Goal: Task Accomplishment & Management: Use online tool/utility

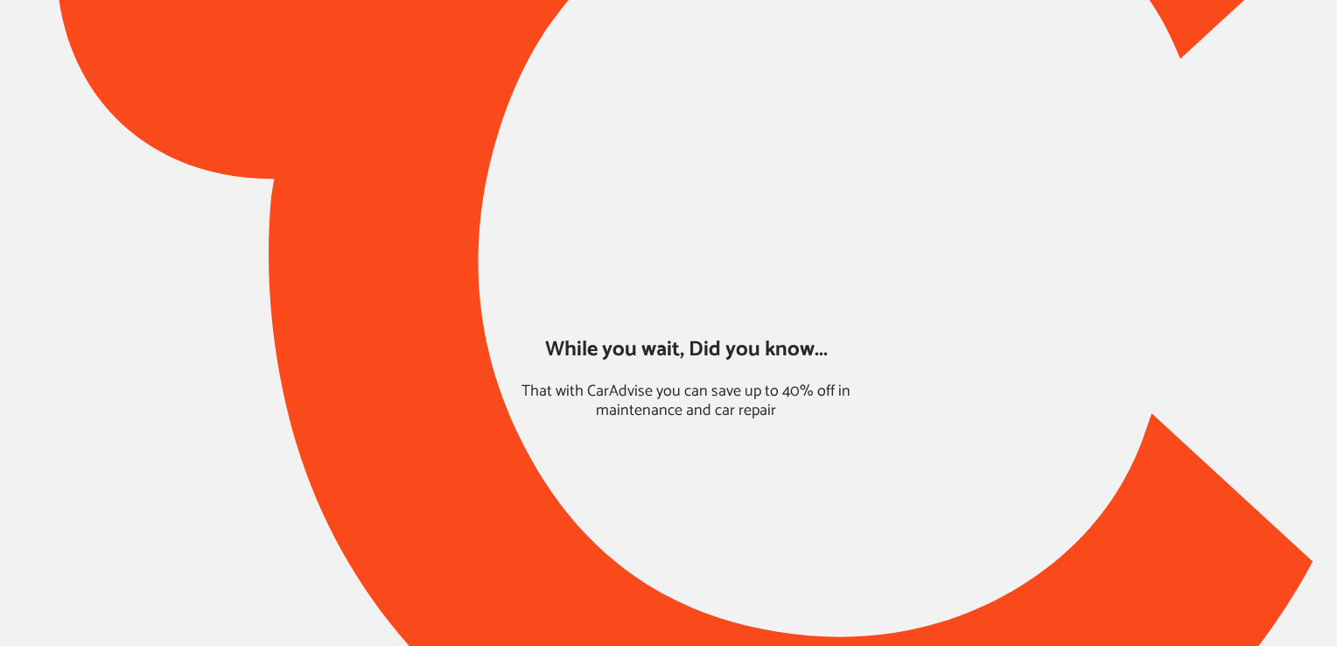
type input "*****"
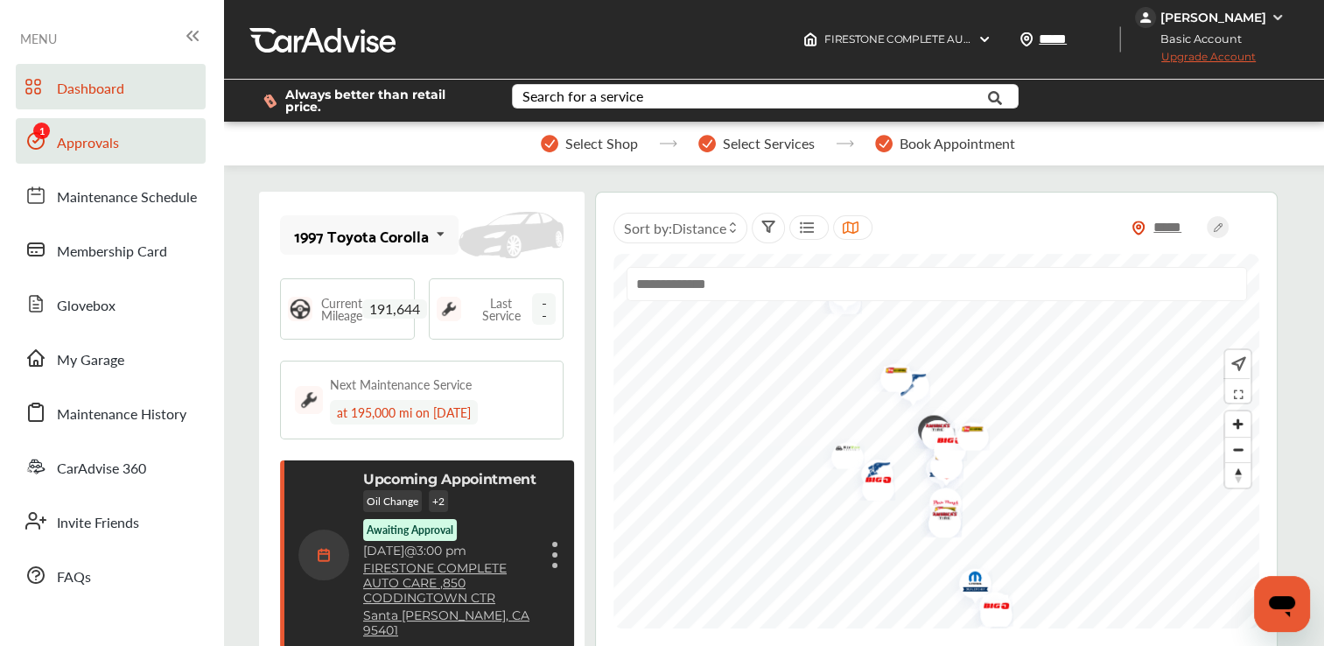
click at [118, 147] on link "Approvals" at bounding box center [111, 141] width 190 height 46
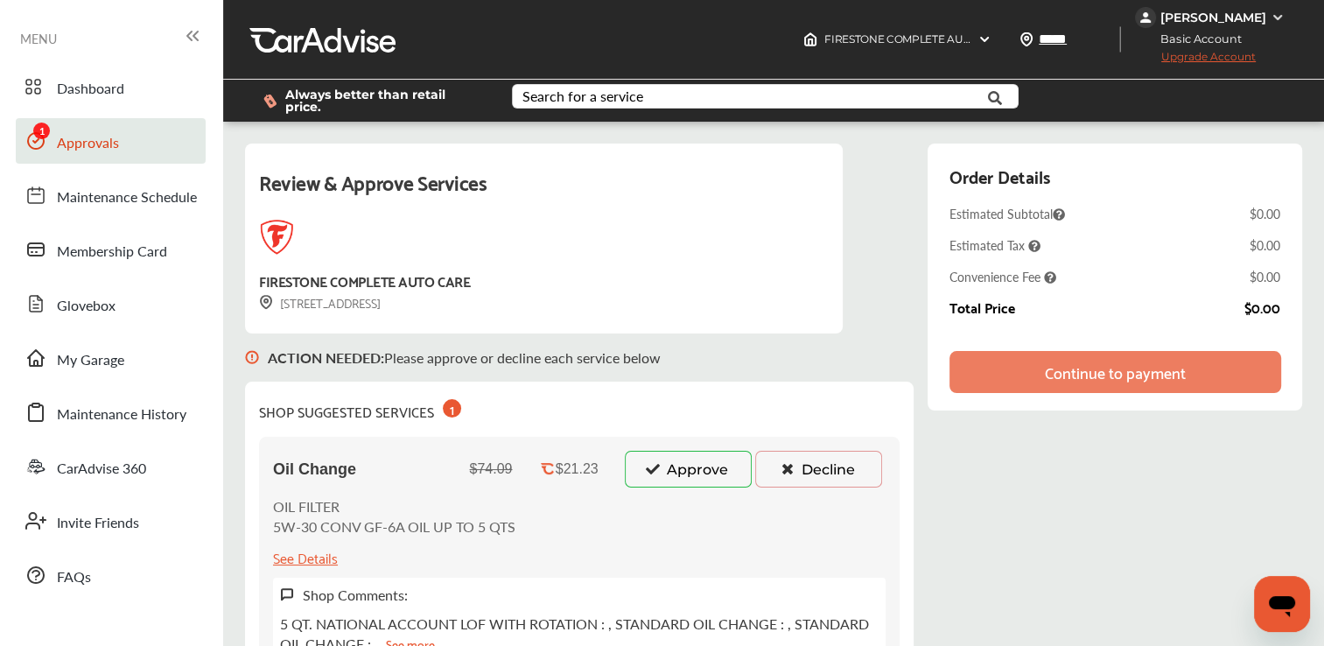
click at [678, 467] on button "Approve" at bounding box center [688, 469] width 127 height 37
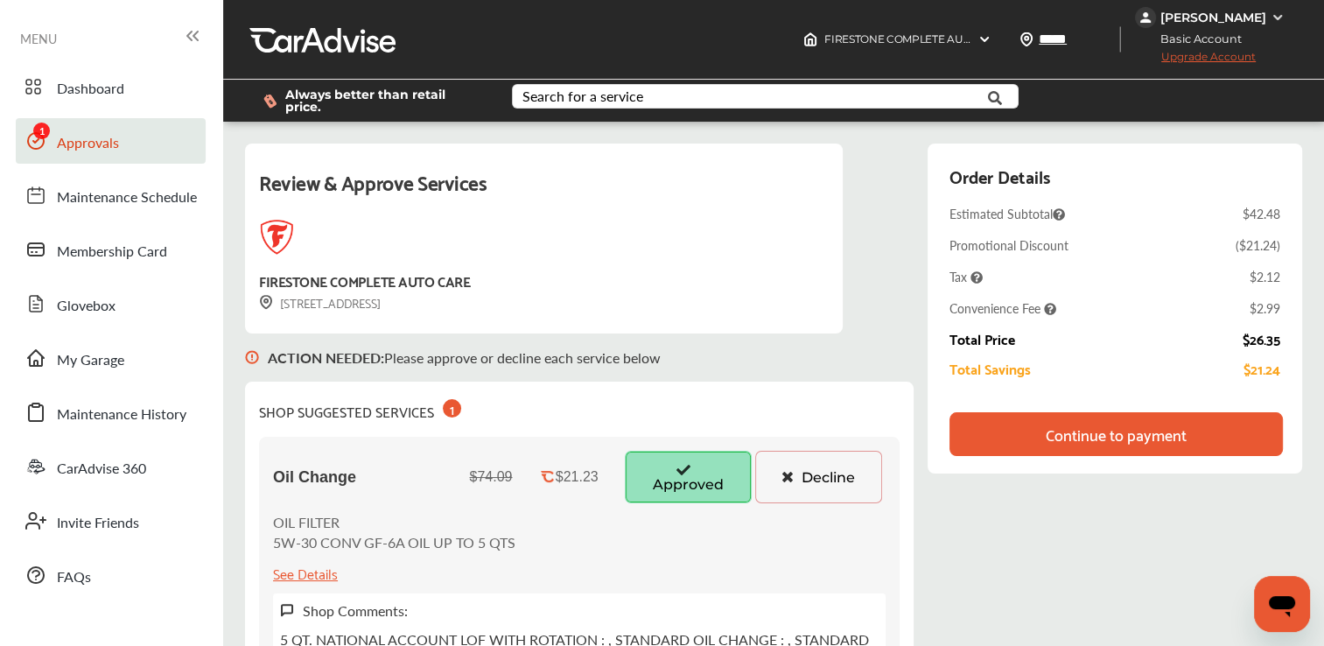
click at [1121, 434] on div "Continue to payment" at bounding box center [1116, 434] width 141 height 18
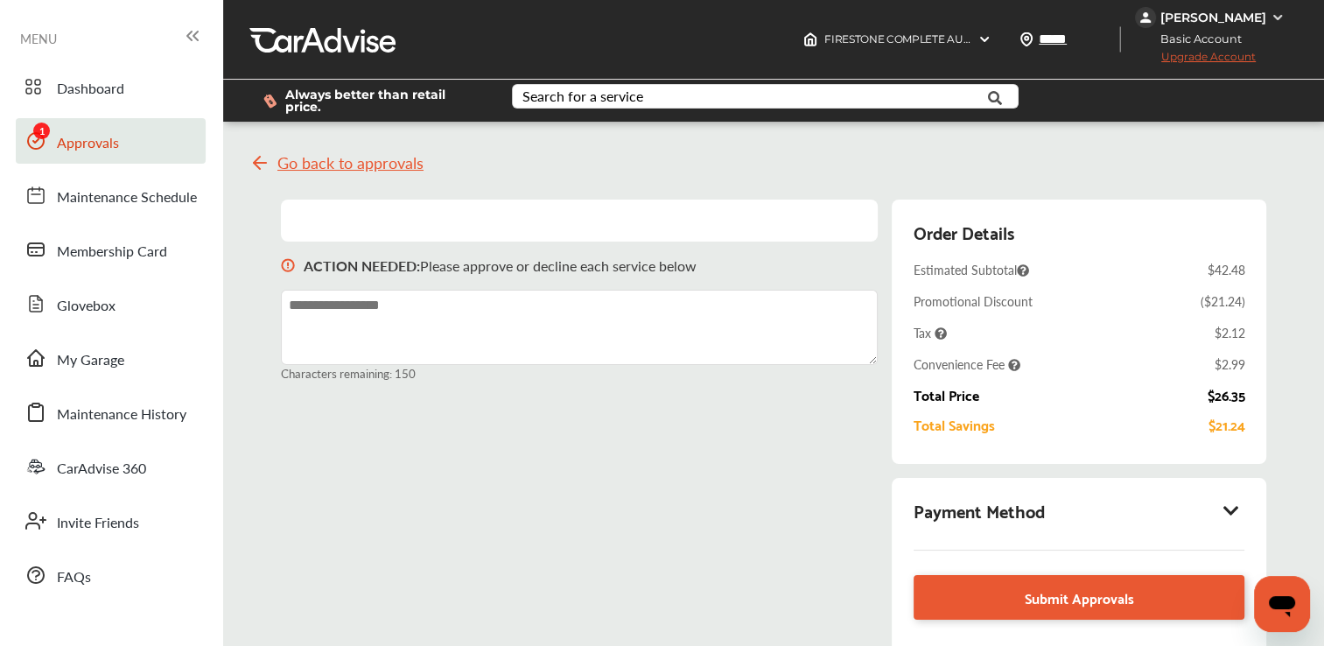
click at [1161, 501] on div "Payment Method" at bounding box center [1079, 510] width 331 height 30
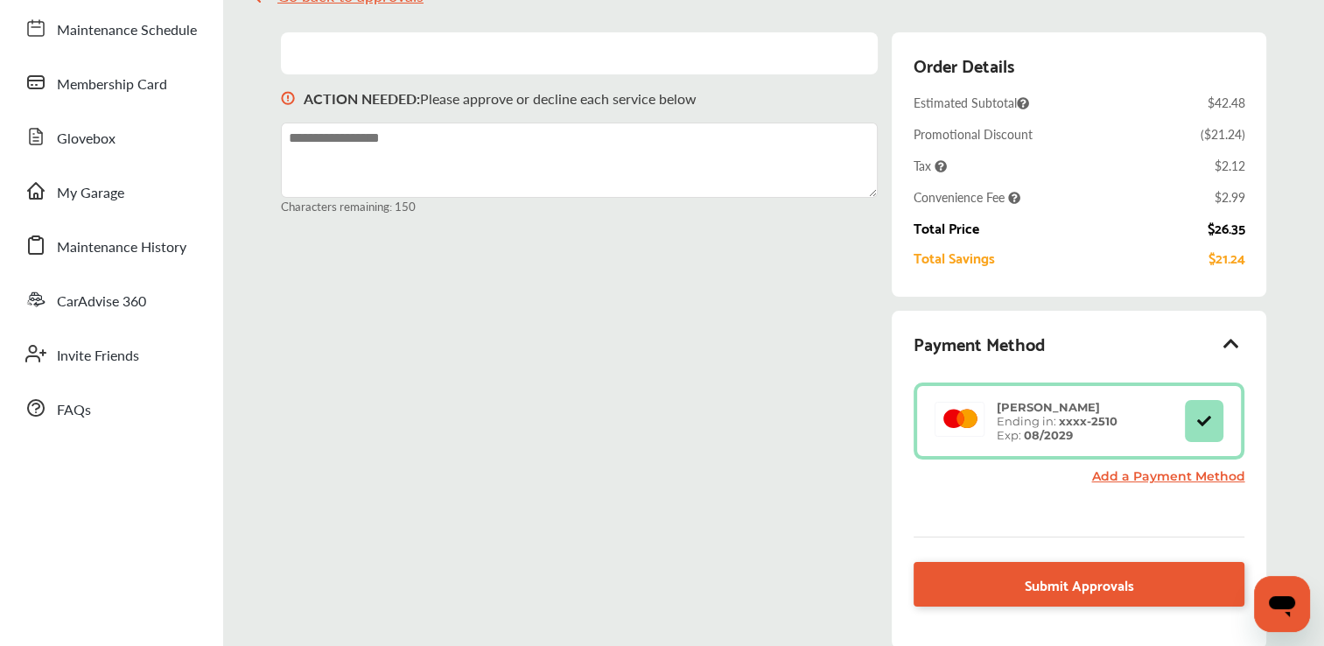
scroll to position [168, 0]
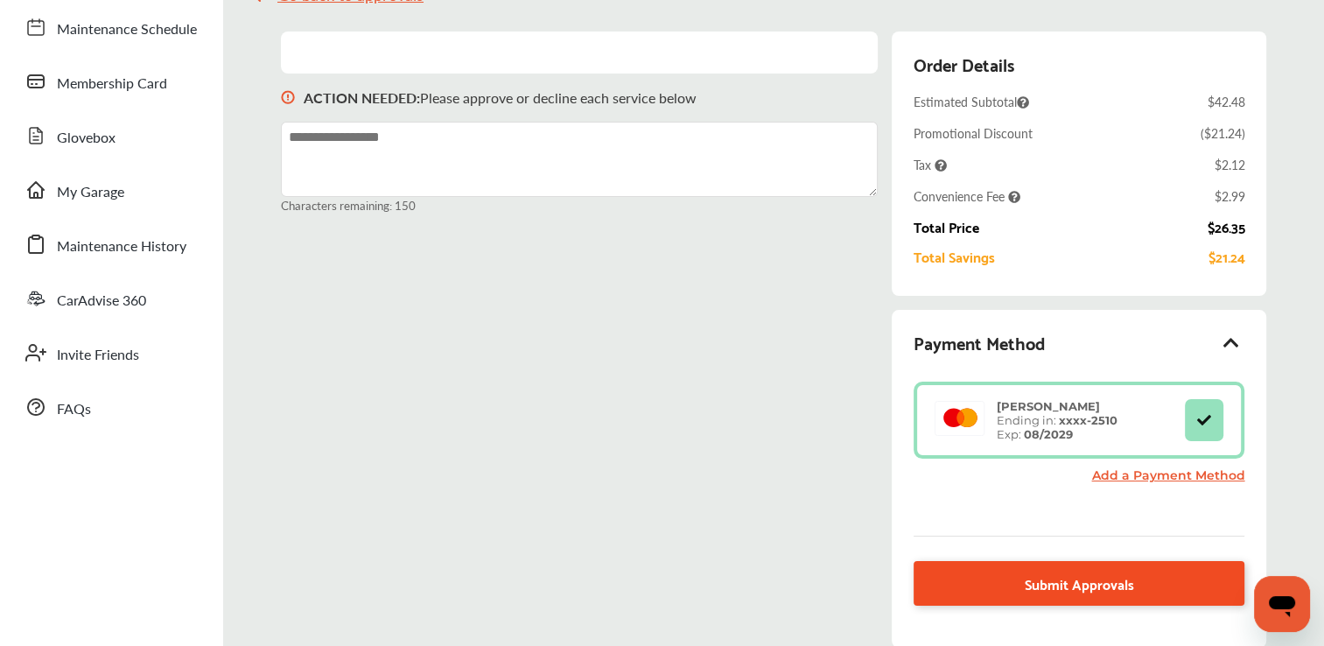
click at [1120, 586] on link "Submit Approvals" at bounding box center [1079, 583] width 331 height 45
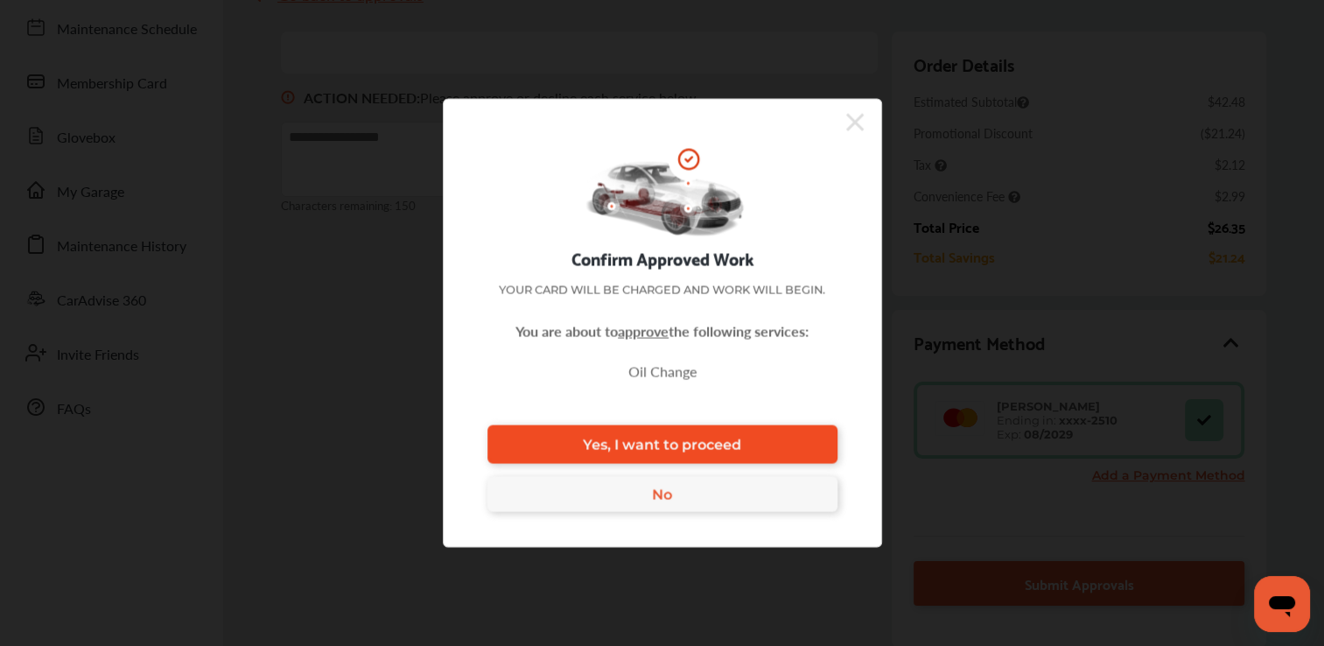
click at [821, 449] on link "Yes, I want to proceed" at bounding box center [662, 444] width 350 height 39
